Goal: Task Accomplishment & Management: Complete application form

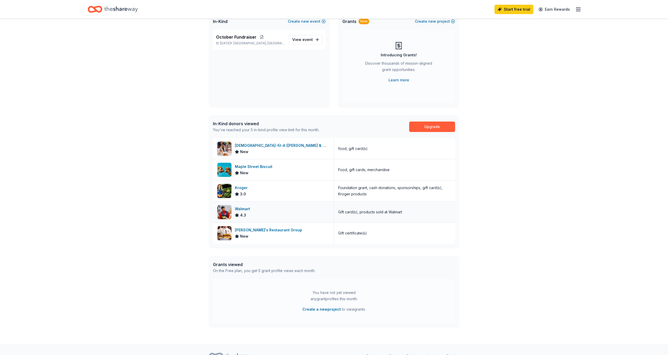
scroll to position [42, 0]
click at [288, 148] on div "[DEMOGRAPHIC_DATA]-fil-A ([PERSON_NAME] & Beltline)" at bounding box center [282, 145] width 95 height 6
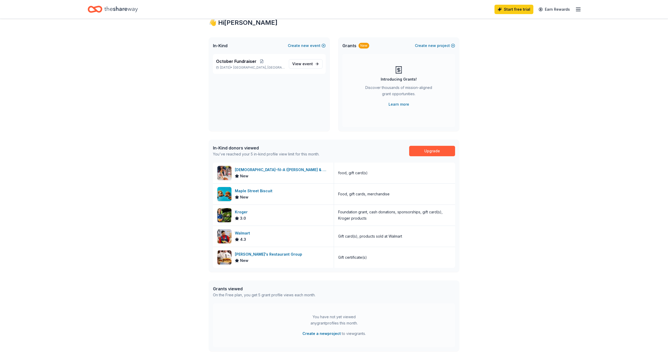
scroll to position [0, 0]
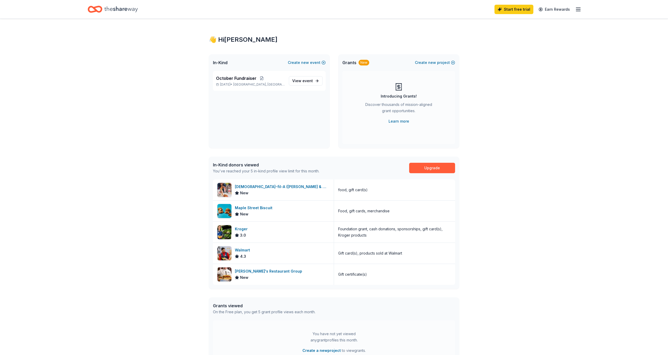
click at [581, 11] on icon "button" at bounding box center [578, 9] width 6 height 6
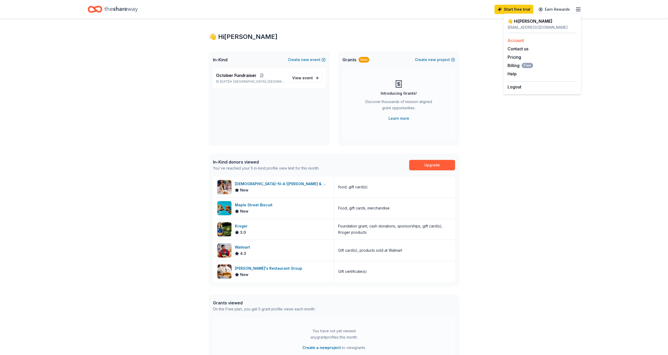
scroll to position [2, 0]
click at [517, 41] on link "Account" at bounding box center [516, 40] width 16 height 5
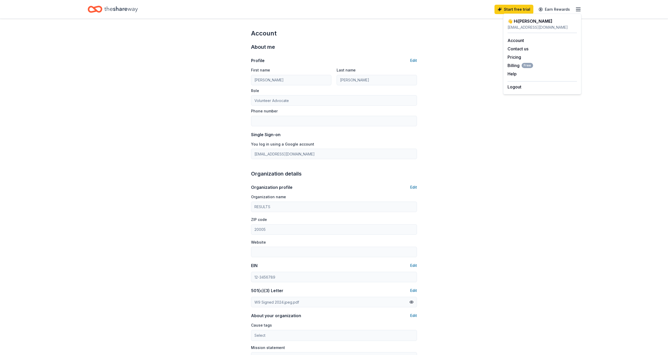
click at [120, 7] on icon "Home" at bounding box center [120, 9] width 33 height 11
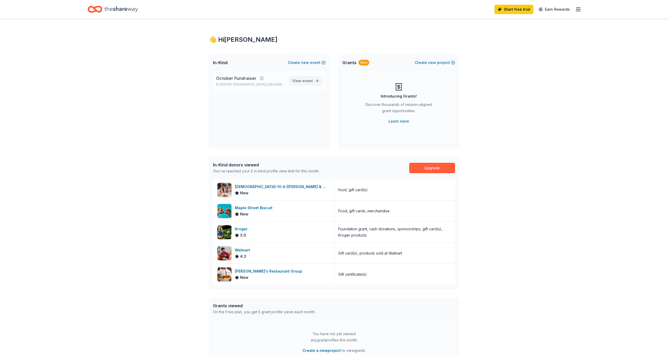
click at [299, 77] on link "View event" at bounding box center [306, 80] width 34 height 9
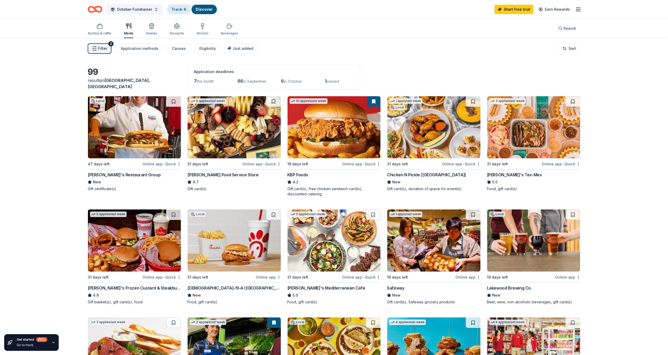
click at [180, 9] on link "Track · 6" at bounding box center [178, 9] width 15 height 4
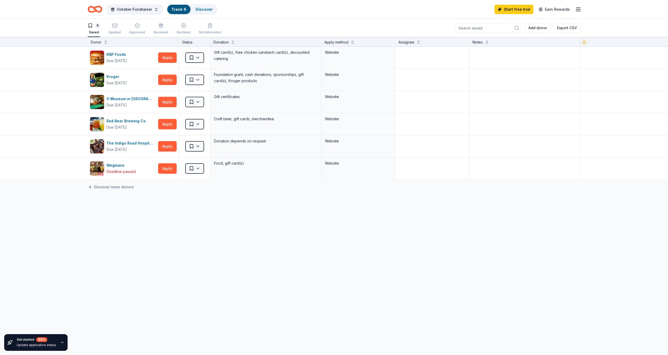
scroll to position [0, 0]
click at [169, 58] on button "Apply" at bounding box center [167, 57] width 19 height 10
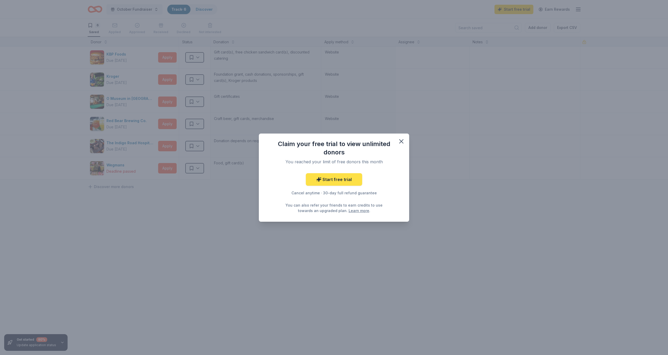
click at [323, 180] on link "Start free trial" at bounding box center [334, 179] width 56 height 13
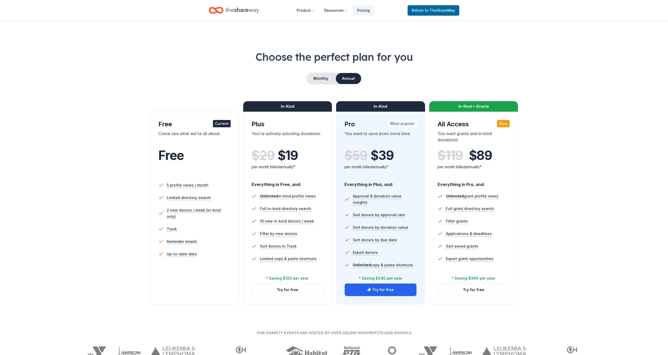
click at [220, 162] on div "Free" at bounding box center [194, 155] width 72 height 15
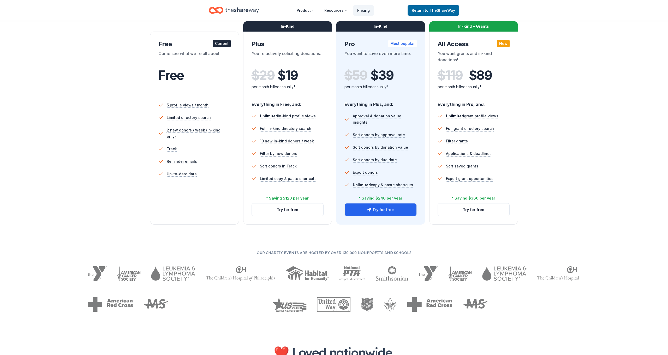
scroll to position [82, 0]
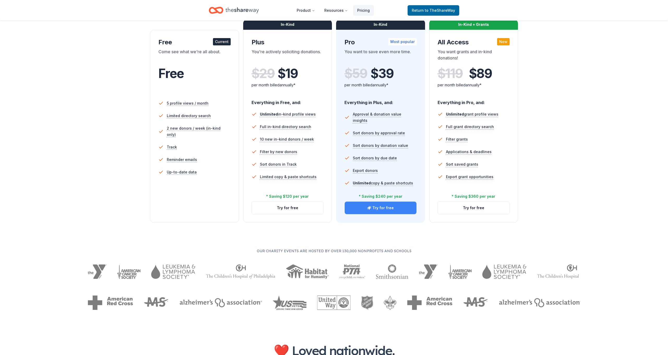
click at [374, 212] on button "Try for free" at bounding box center [381, 208] width 72 height 13
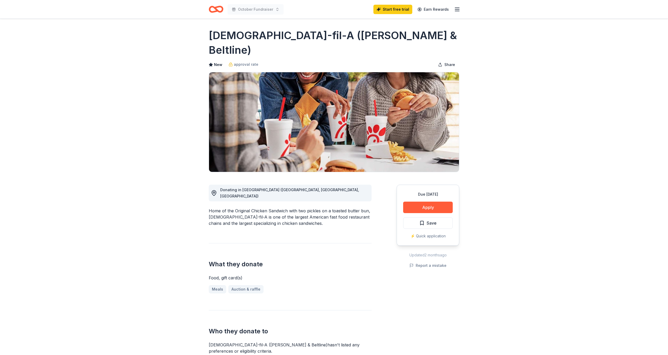
scroll to position [1, 0]
click at [431, 202] on button "Apply" at bounding box center [428, 207] width 50 height 11
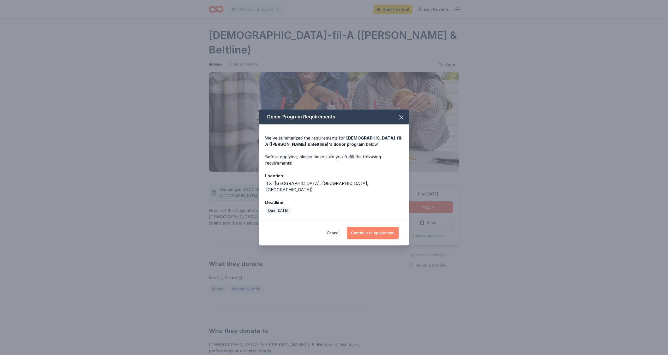
click at [367, 231] on button "Continue to application" at bounding box center [373, 233] width 52 height 13
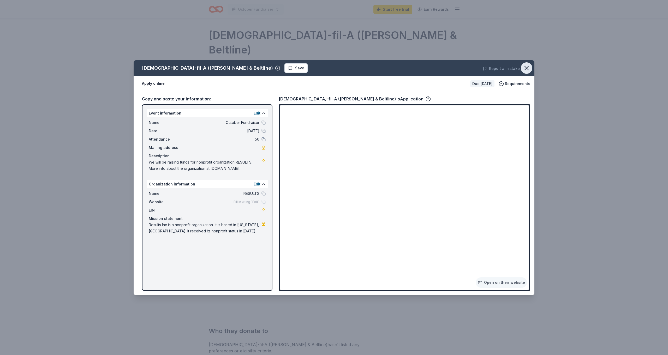
click at [527, 71] on icon "button" at bounding box center [526, 67] width 7 height 7
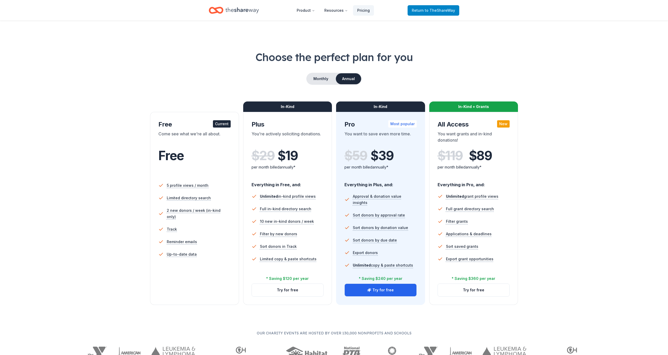
click at [437, 12] on span "to TheShareWay" at bounding box center [440, 10] width 30 height 4
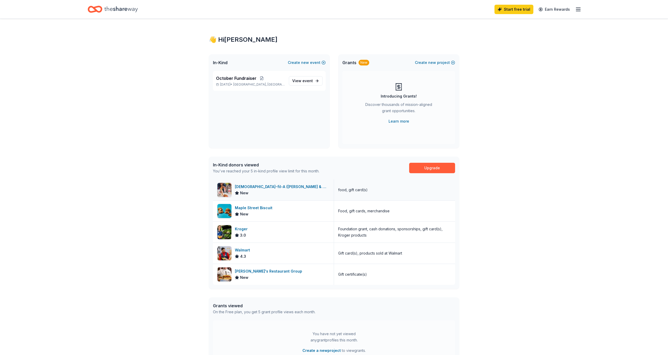
click at [278, 186] on div "[DEMOGRAPHIC_DATA]-fil-A ([PERSON_NAME] & Beltline)" at bounding box center [282, 187] width 95 height 6
click at [270, 206] on div "Maple Street Biscuit" at bounding box center [255, 208] width 40 height 6
click at [304, 80] on span "event" at bounding box center [308, 81] width 10 height 4
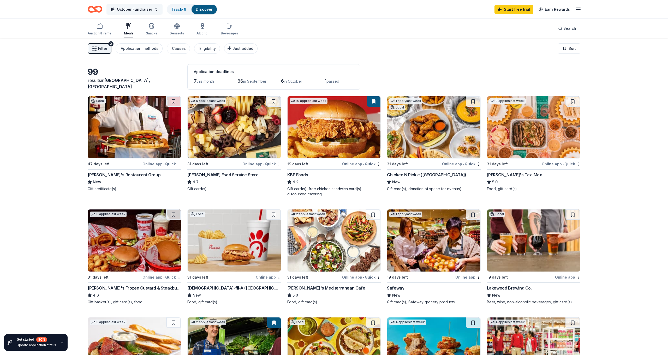
click at [157, 9] on button "October Fundraiser" at bounding box center [135, 9] width 56 height 10
click at [155, 64] on div "99 results in Dallas, TX Application deadlines 7 this month 86 in September 6 i…" at bounding box center [334, 77] width 493 height 26
click at [149, 25] on icon "button" at bounding box center [152, 26] width 6 height 6
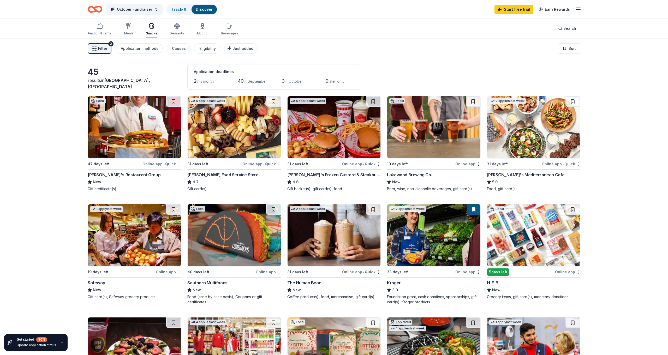
click at [93, 48] on icon "button" at bounding box center [94, 48] width 5 height 5
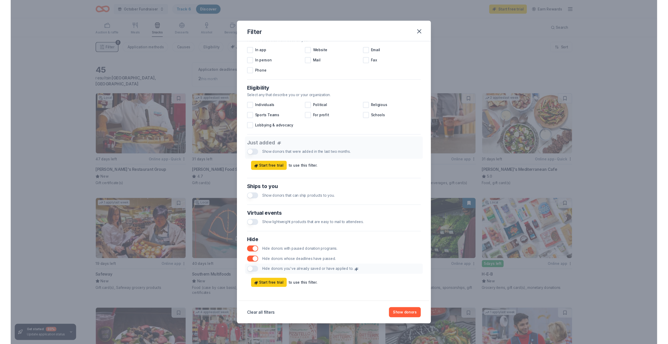
scroll to position [111, 0]
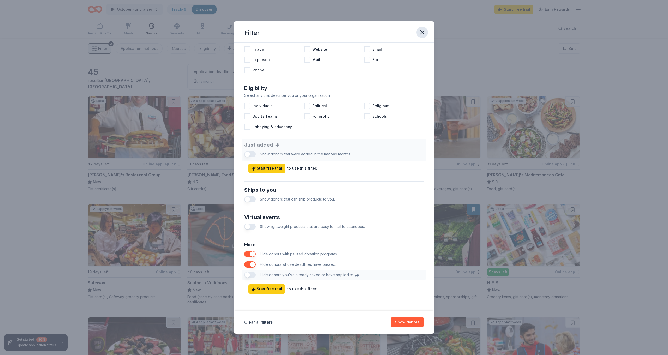
click at [425, 32] on icon "button" at bounding box center [422, 32] width 7 height 7
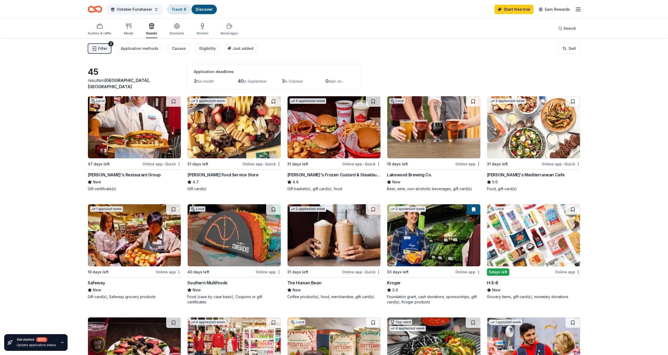
click at [178, 9] on link "Track · 6" at bounding box center [178, 9] width 15 height 4
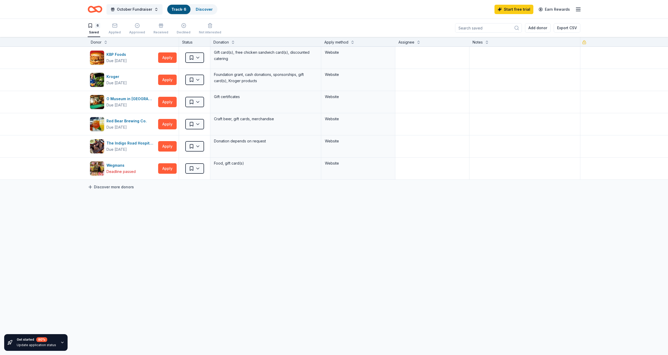
click at [123, 187] on link "Discover more donors" at bounding box center [111, 187] width 46 height 6
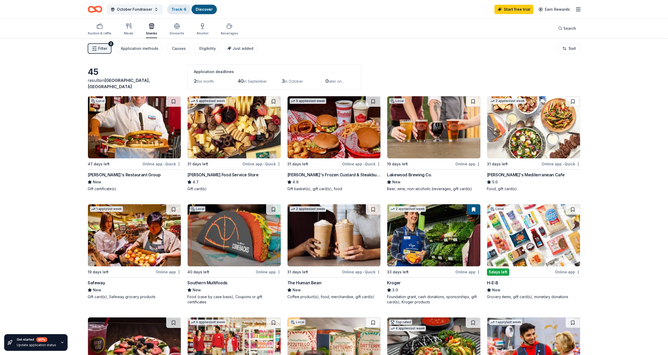
click at [179, 9] on link "Track · 6" at bounding box center [178, 9] width 15 height 4
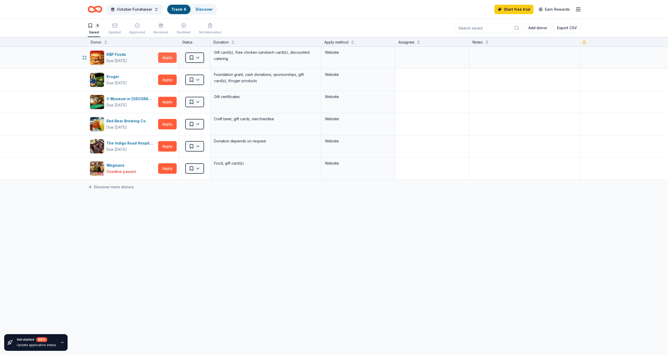
click at [170, 58] on button "Apply" at bounding box center [167, 57] width 19 height 10
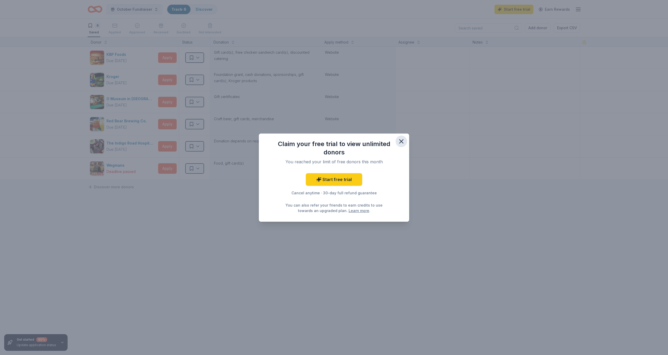
click at [405, 142] on icon "button" at bounding box center [401, 141] width 7 height 7
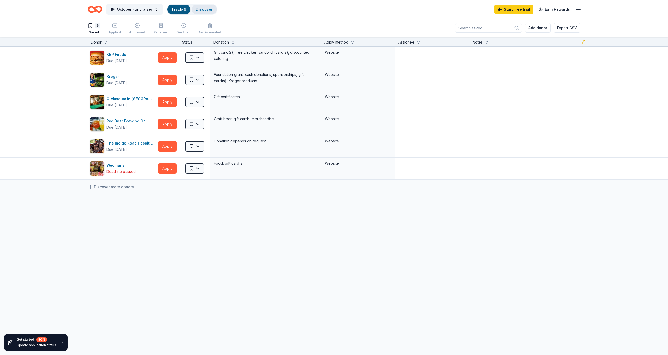
click at [211, 12] on div "Discover" at bounding box center [204, 9] width 25 height 9
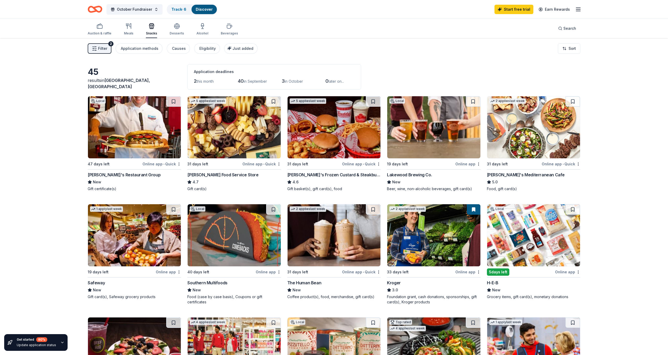
scroll to position [0, 0]
click at [96, 46] on icon "button" at bounding box center [94, 48] width 5 height 5
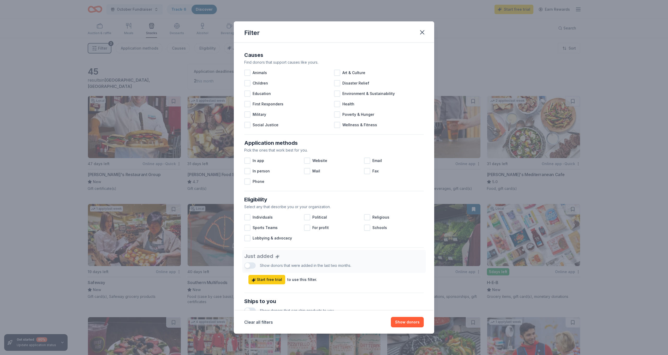
click at [48, 67] on div "Filter Causes Find donors that support causes like yours. Animals Art & Culture…" at bounding box center [334, 177] width 668 height 355
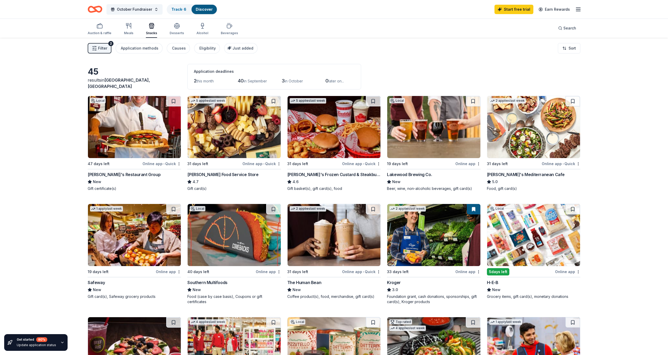
click at [229, 165] on div "31 days left" at bounding box center [214, 164] width 54 height 7
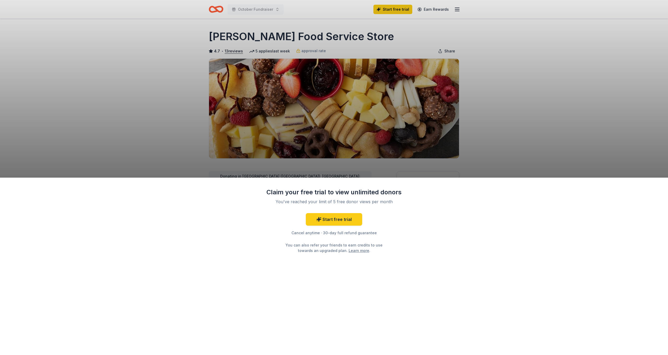
click at [371, 196] on div "Claim your free trial to view unlimited donors" at bounding box center [334, 192] width 136 height 8
click at [286, 77] on div "Claim your free trial to view unlimited donors You've reached your limit of 5 f…" at bounding box center [334, 177] width 668 height 355
